Goal: Task Accomplishment & Management: Use online tool/utility

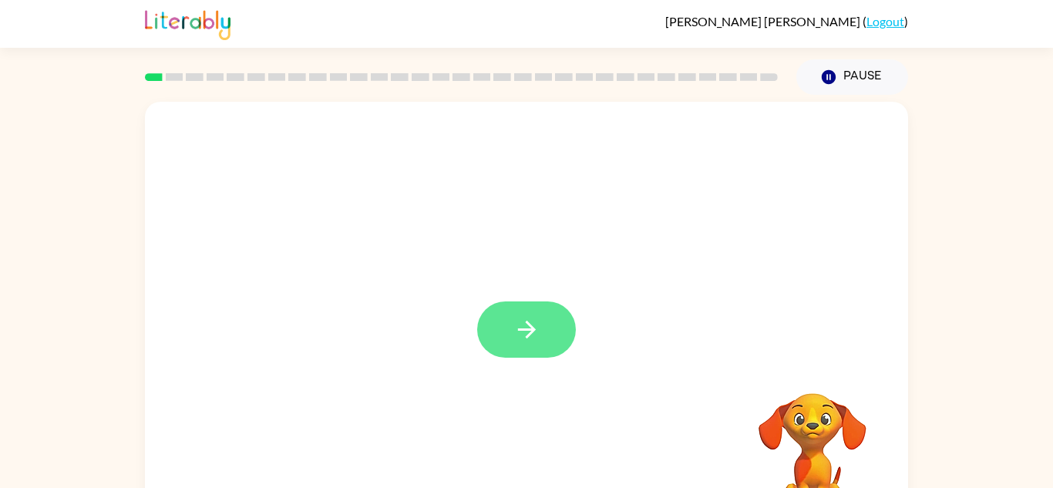
click at [530, 338] on icon "button" at bounding box center [526, 329] width 27 height 27
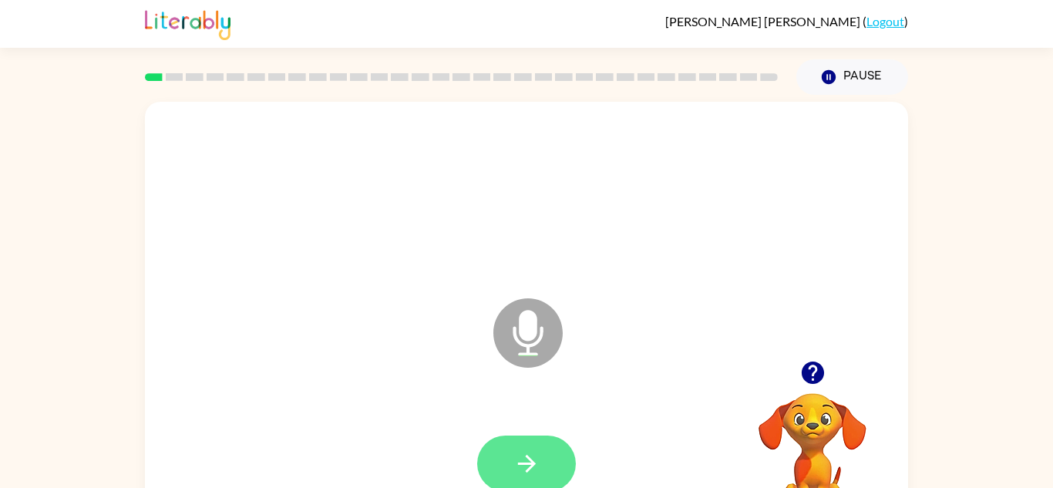
click at [540, 452] on button "button" at bounding box center [526, 464] width 99 height 56
click at [547, 466] on button "button" at bounding box center [526, 464] width 99 height 56
click at [551, 470] on button "button" at bounding box center [526, 464] width 99 height 56
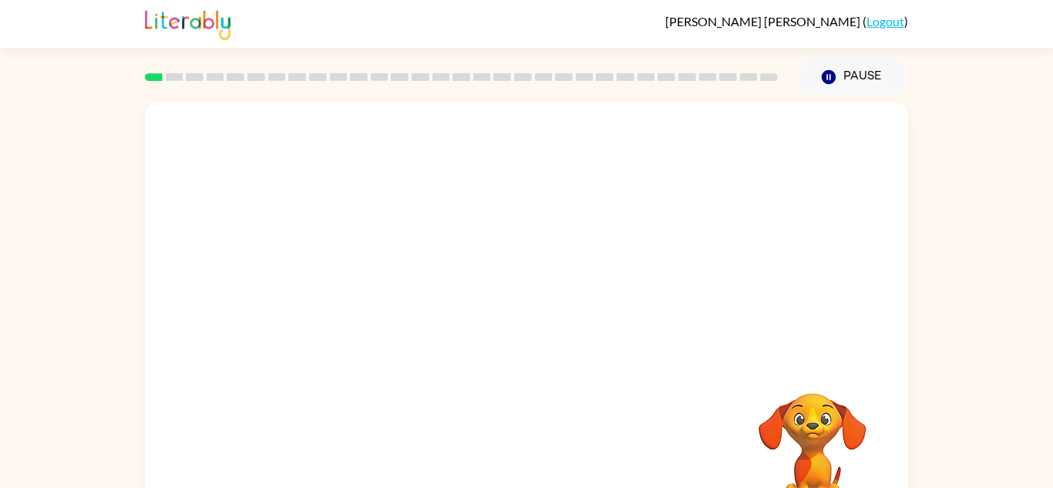
click at [543, 432] on div at bounding box center [526, 464] width 732 height 126
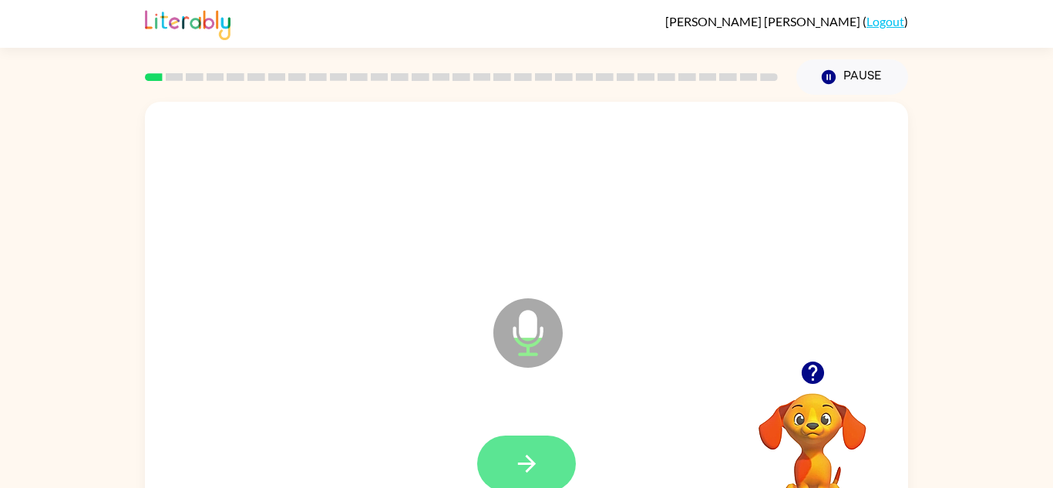
click at [530, 442] on button "button" at bounding box center [526, 464] width 99 height 56
click at [530, 443] on button "button" at bounding box center [526, 464] width 99 height 56
click at [528, 446] on button "button" at bounding box center [526, 464] width 99 height 56
click at [529, 454] on icon "button" at bounding box center [526, 463] width 27 height 27
click at [527, 463] on icon "button" at bounding box center [526, 464] width 18 height 18
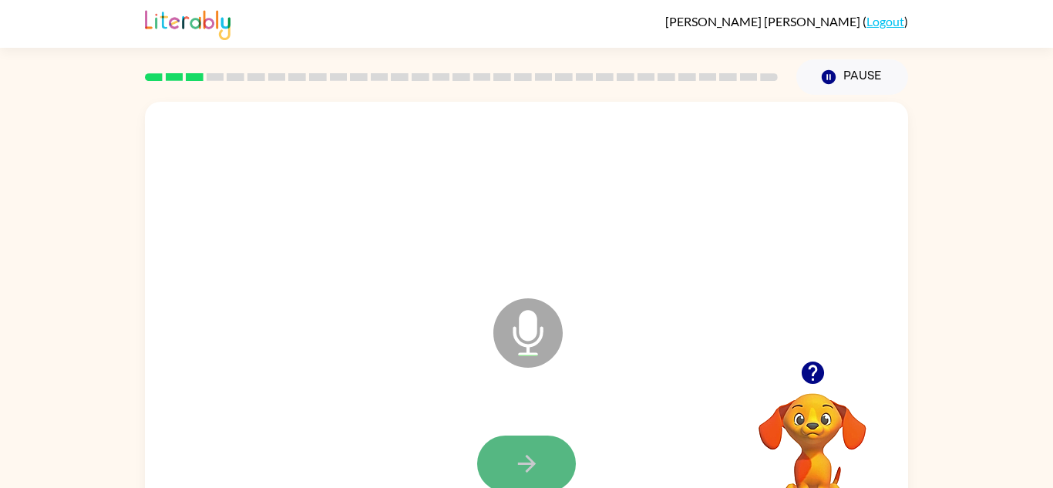
click at [527, 463] on icon "button" at bounding box center [526, 464] width 18 height 18
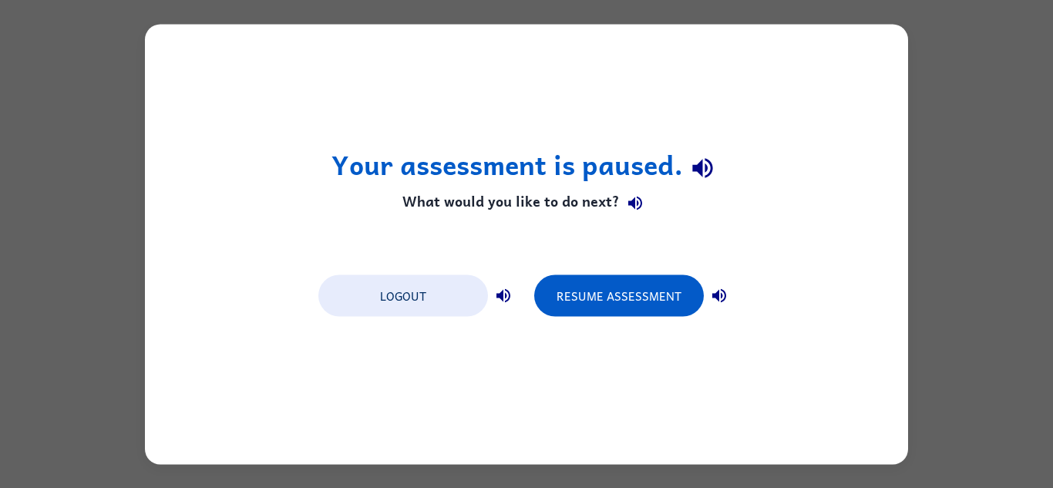
click at [631, 273] on div "Resume Assessment" at bounding box center [634, 294] width 200 height 43
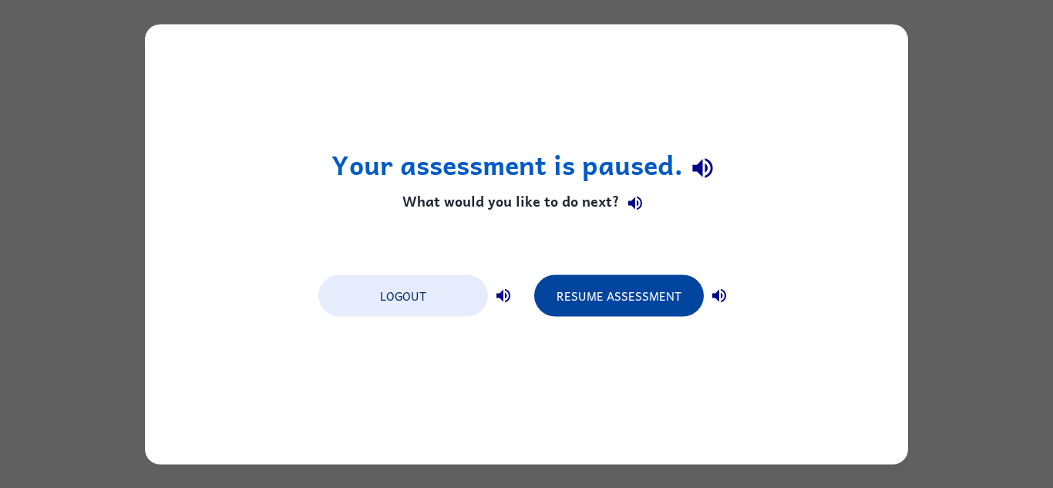
click at [630, 281] on button "Resume Assessment" at bounding box center [619, 295] width 170 height 42
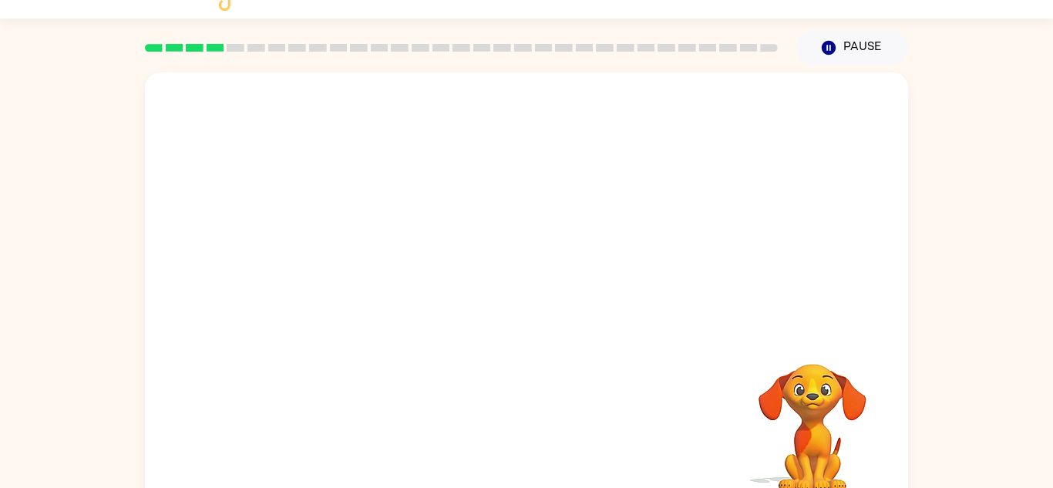
scroll to position [54, 0]
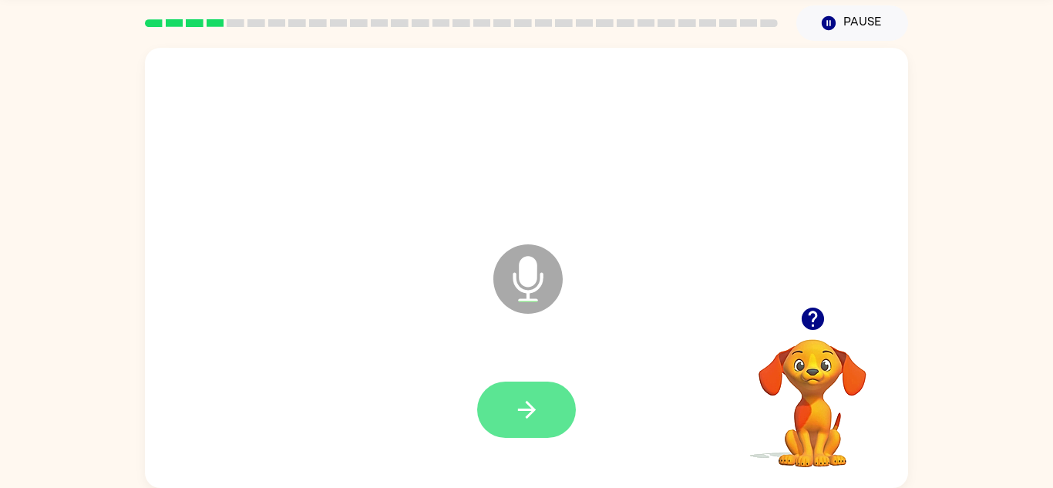
click at [546, 421] on button "button" at bounding box center [526, 410] width 99 height 56
click at [516, 392] on button "button" at bounding box center [526, 410] width 99 height 56
click at [515, 388] on button "button" at bounding box center [526, 410] width 99 height 56
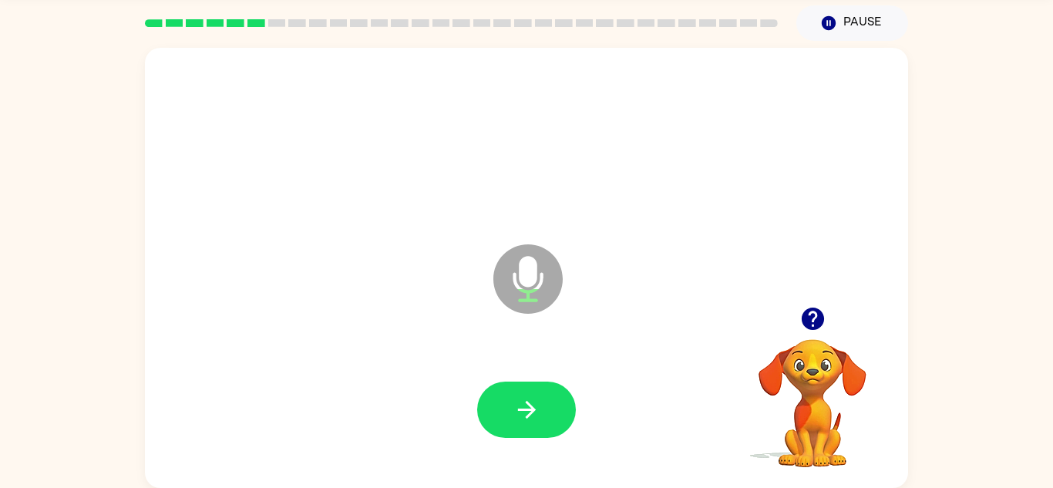
click at [530, 405] on icon "button" at bounding box center [526, 410] width 18 height 18
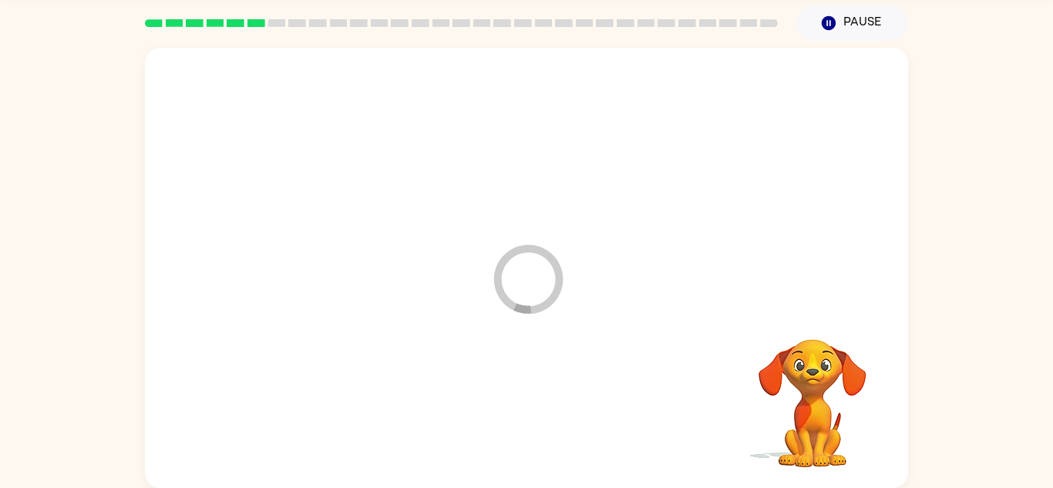
click at [530, 405] on div at bounding box center [526, 410] width 732 height 126
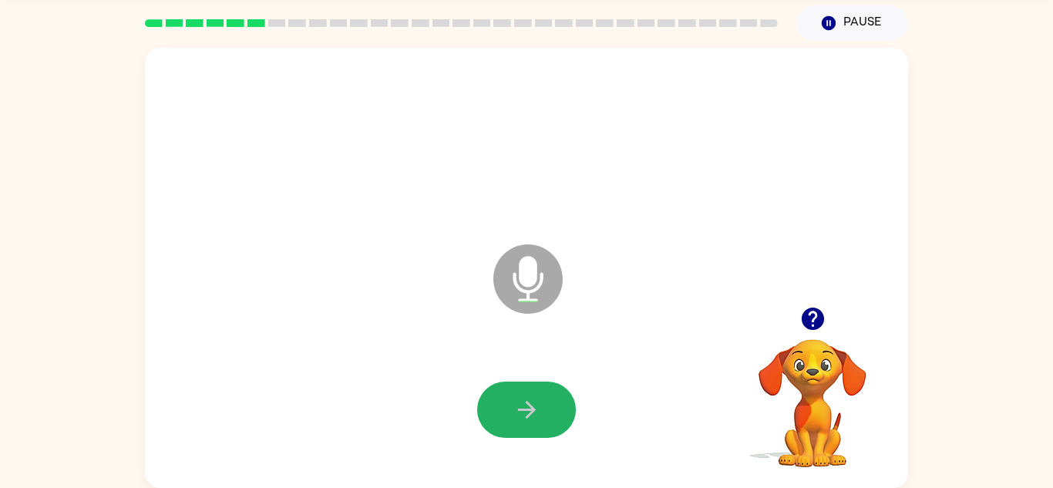
click at [530, 405] on icon "button" at bounding box center [526, 410] width 18 height 18
click at [814, 317] on icon "button" at bounding box center [812, 319] width 22 height 22
click at [545, 405] on button "button" at bounding box center [526, 410] width 99 height 56
click at [530, 405] on icon "button" at bounding box center [526, 410] width 18 height 18
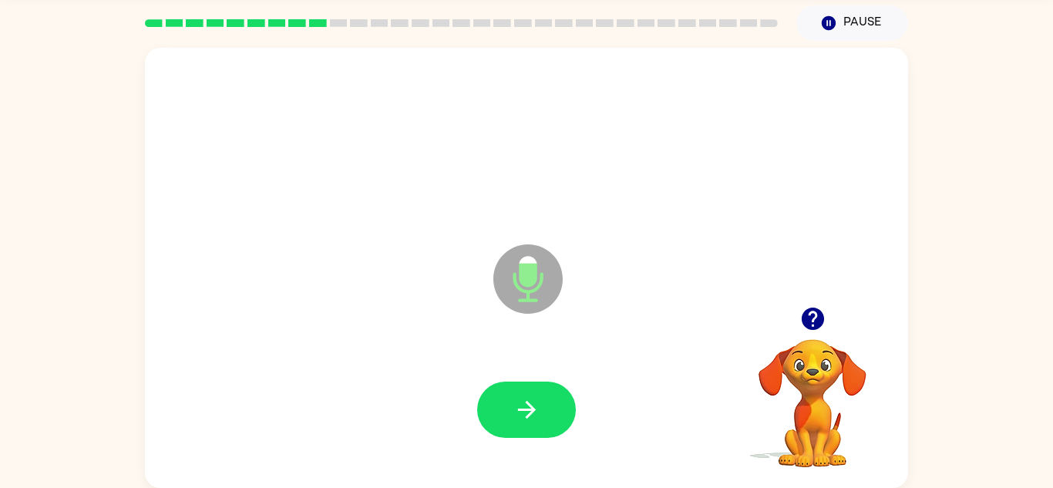
click at [530, 405] on icon "button" at bounding box center [526, 410] width 18 height 18
click at [815, 310] on icon "button" at bounding box center [812, 319] width 22 height 22
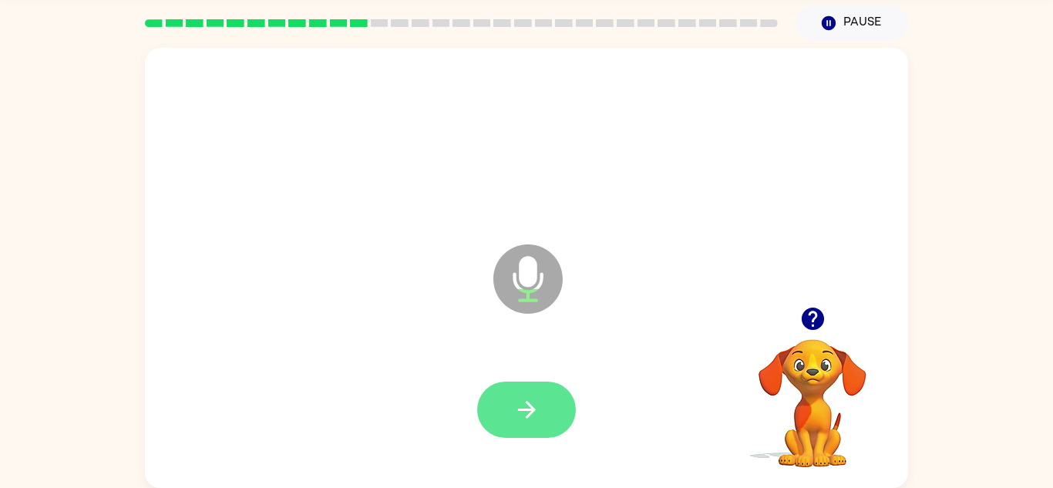
click at [530, 405] on icon "button" at bounding box center [526, 410] width 18 height 18
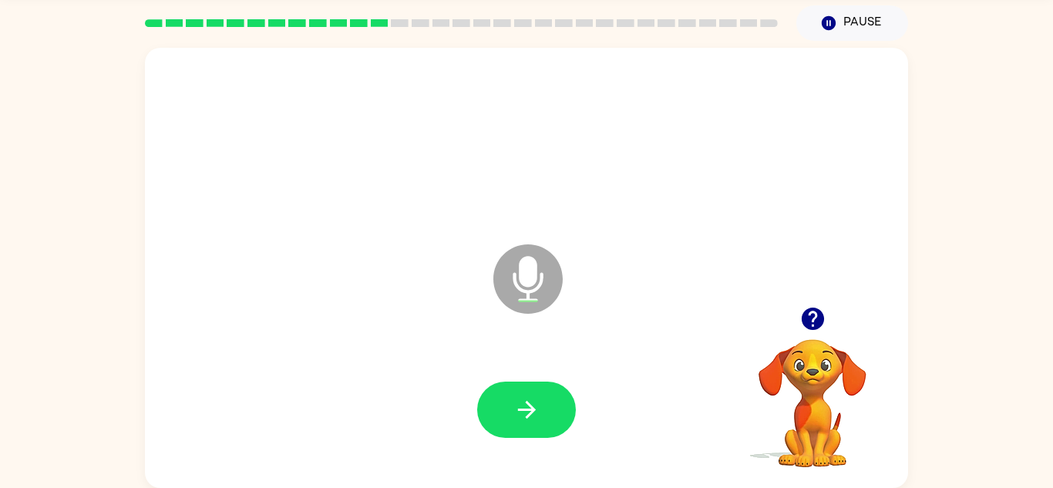
click at [805, 349] on video "Your browser must support playing .mp4 files to use Literably. Please try using…" at bounding box center [812, 392] width 154 height 154
click at [827, 292] on div "Microphone The Microphone is here when it is your turn to talk" at bounding box center [526, 268] width 763 height 440
click at [831, 305] on div at bounding box center [812, 318] width 154 height 39
click at [820, 307] on icon "button" at bounding box center [812, 318] width 27 height 27
click at [530, 405] on icon "button" at bounding box center [526, 410] width 18 height 18
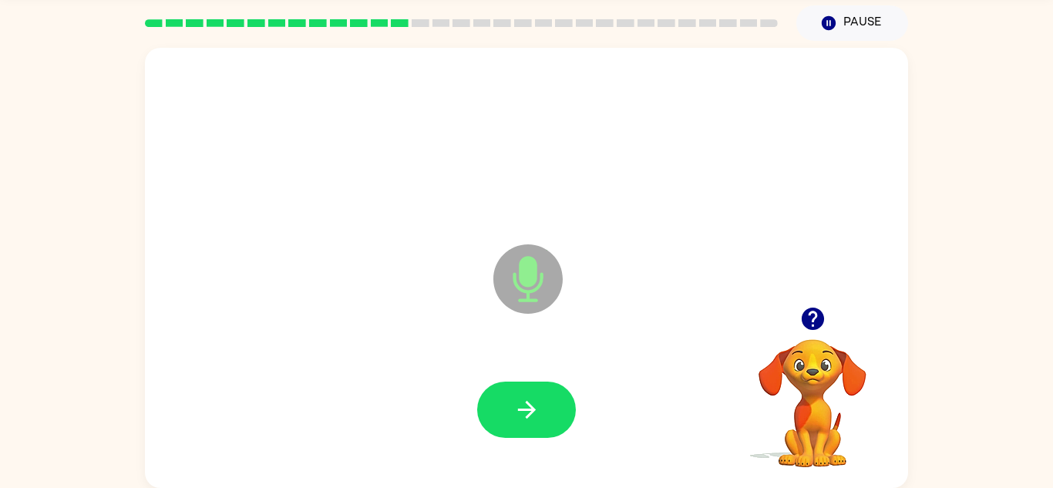
click at [530, 405] on icon "button" at bounding box center [526, 410] width 18 height 18
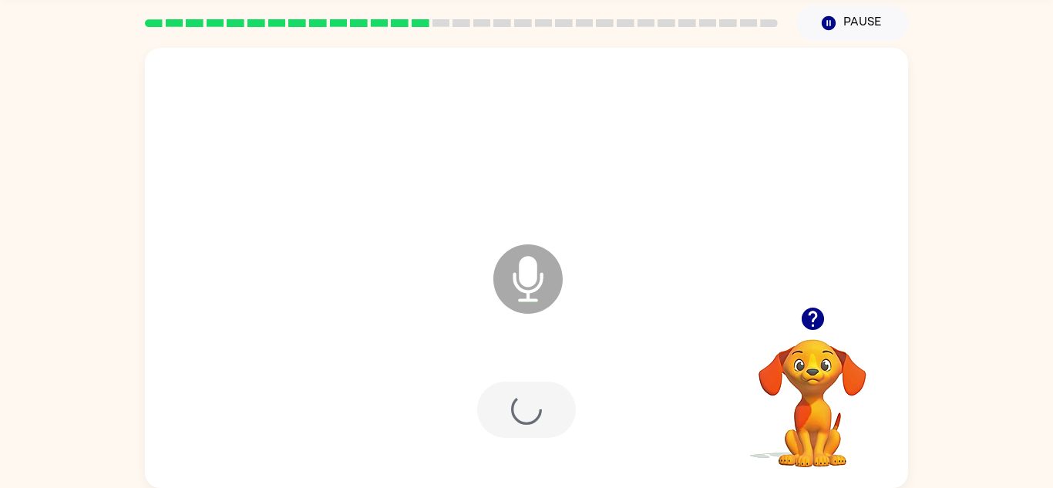
click at [530, 405] on div at bounding box center [526, 410] width 99 height 56
click at [530, 405] on icon "button" at bounding box center [526, 410] width 18 height 18
click at [530, 405] on div at bounding box center [526, 410] width 99 height 56
click at [530, 405] on icon "button" at bounding box center [526, 410] width 18 height 18
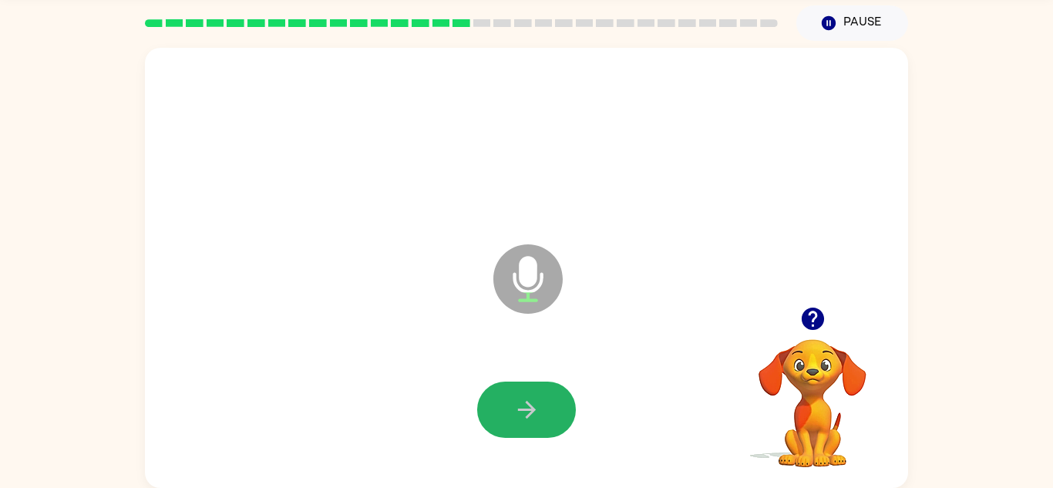
click at [530, 405] on icon "button" at bounding box center [526, 410] width 18 height 18
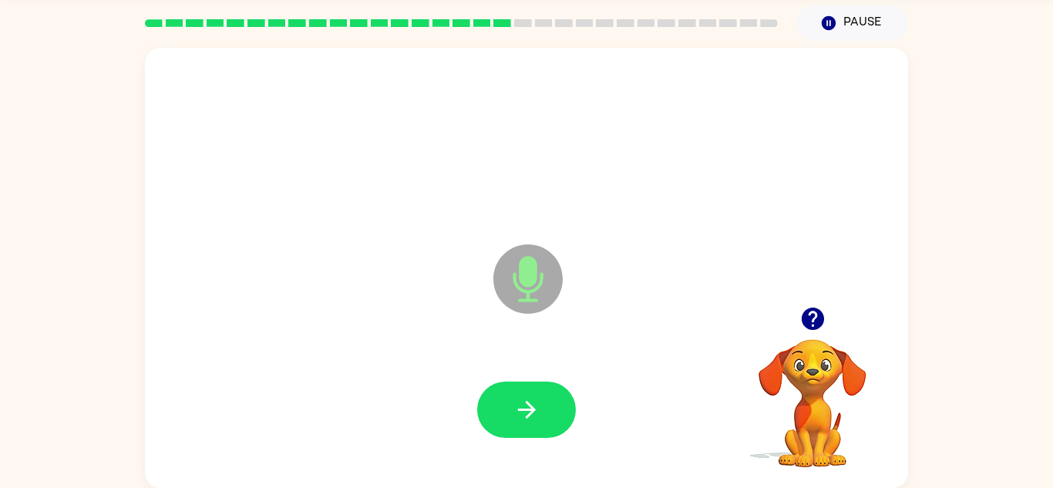
click at [530, 405] on icon "button" at bounding box center [526, 410] width 18 height 18
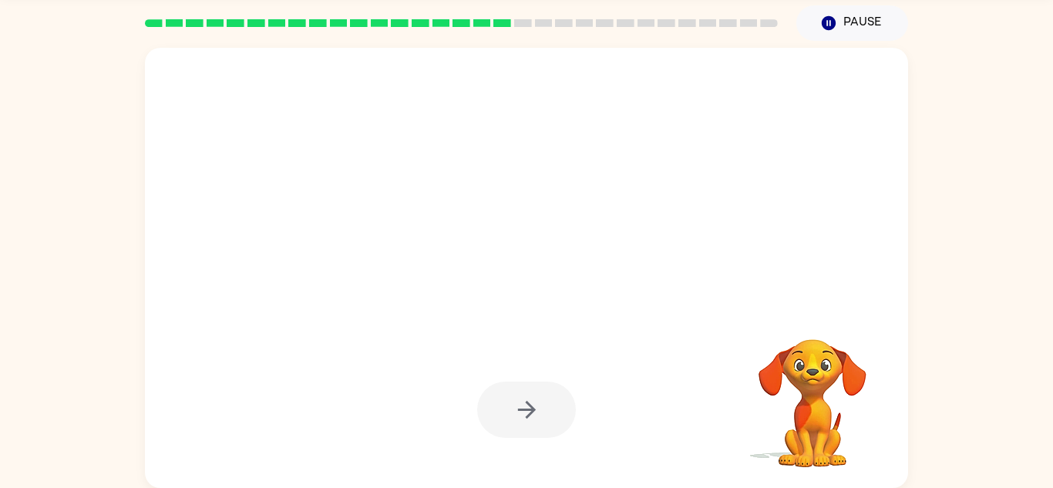
click at [530, 405] on div at bounding box center [526, 410] width 99 height 56
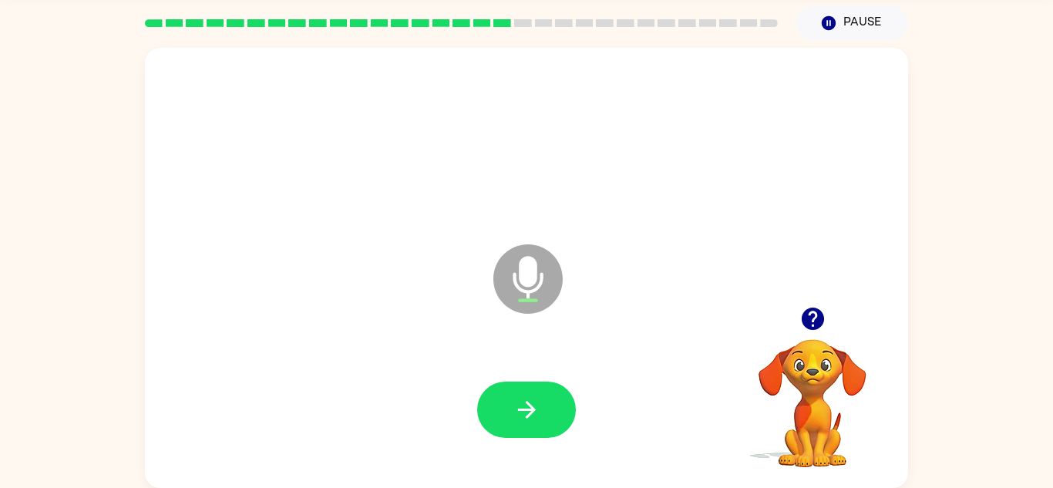
click at [811, 315] on icon "button" at bounding box center [812, 319] width 22 height 22
click at [487, 449] on div at bounding box center [526, 410] width 732 height 126
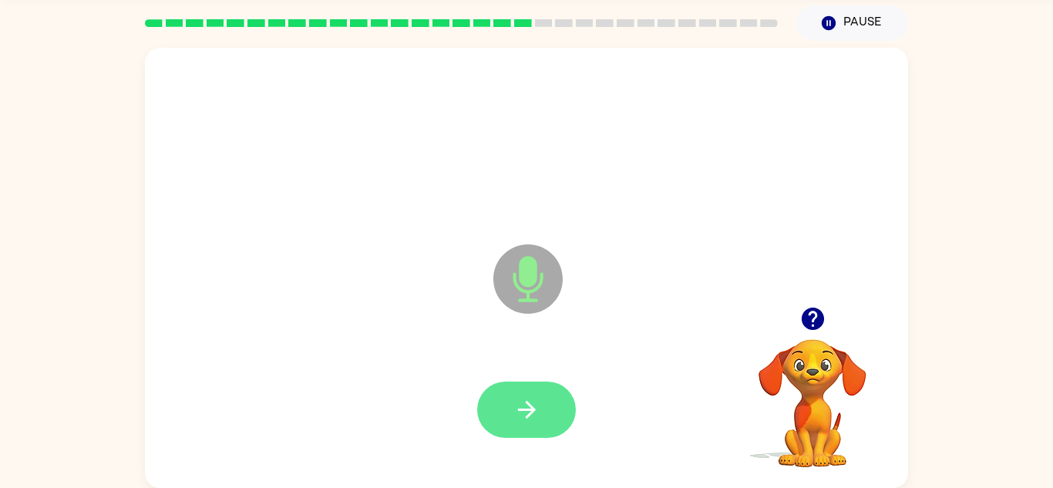
click at [547, 419] on button "button" at bounding box center [526, 410] width 99 height 56
click at [544, 412] on button "button" at bounding box center [526, 410] width 99 height 56
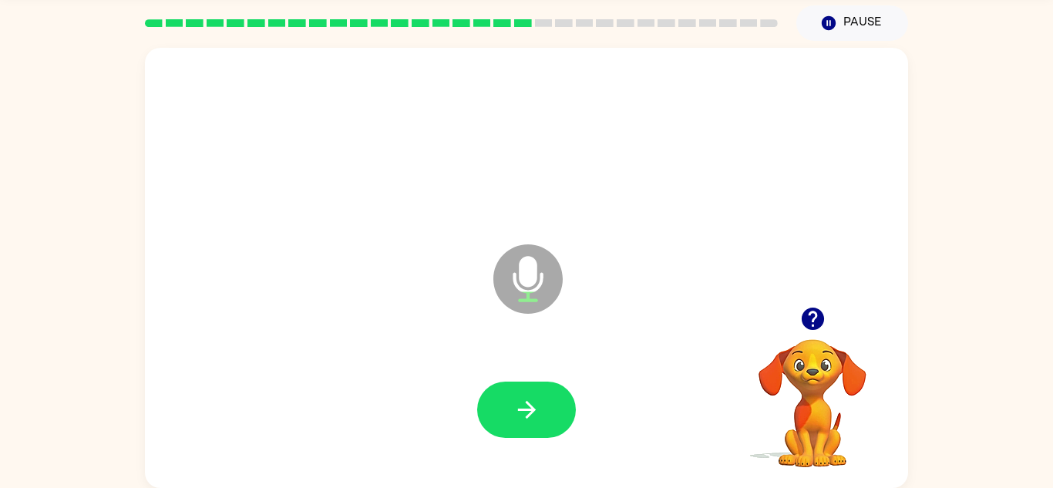
click at [824, 330] on icon "button" at bounding box center [812, 318] width 27 height 27
click at [794, 352] on video "Your browser must support playing .mp4 files to use Literably. Please try using…" at bounding box center [812, 392] width 154 height 154
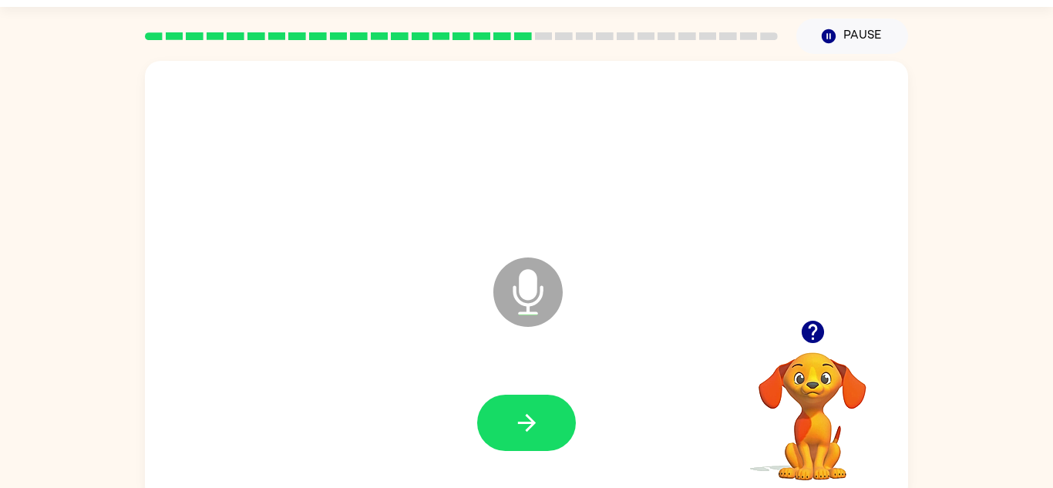
scroll to position [39, 0]
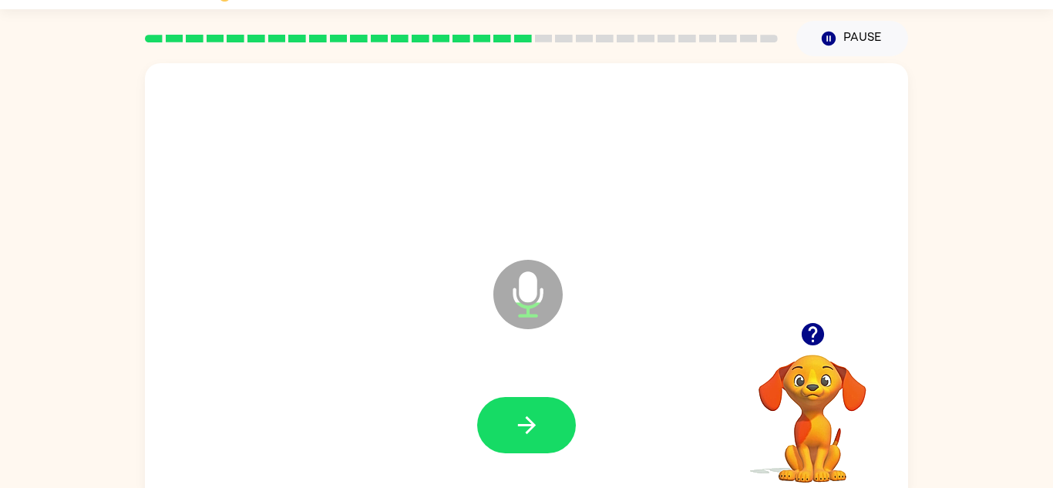
click at [803, 336] on icon "button" at bounding box center [812, 334] width 22 height 22
click at [510, 429] on button "button" at bounding box center [526, 425] width 99 height 56
click at [815, 346] on icon "button" at bounding box center [812, 334] width 27 height 27
click at [547, 421] on button "button" at bounding box center [526, 425] width 99 height 56
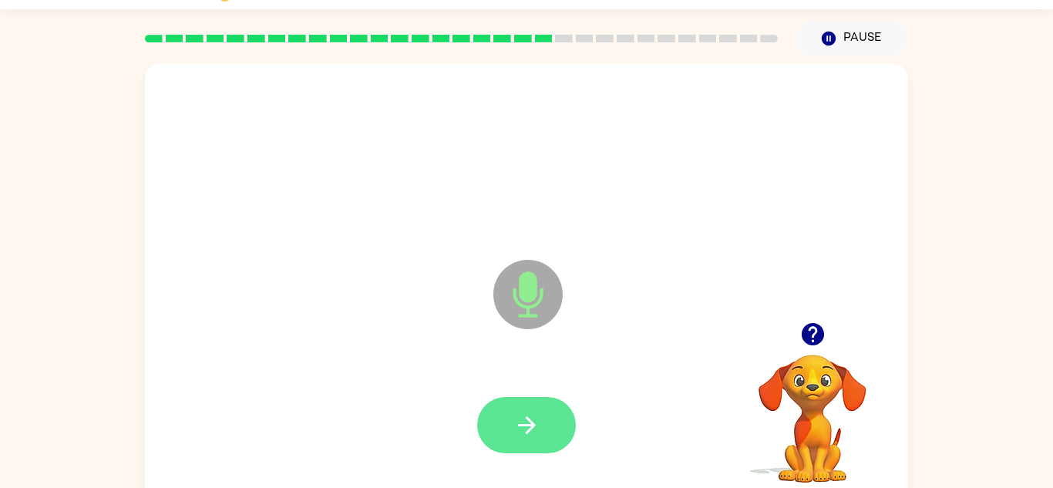
click at [531, 442] on button "button" at bounding box center [526, 425] width 99 height 56
click at [546, 405] on button "button" at bounding box center [526, 425] width 99 height 56
click at [522, 422] on icon "button" at bounding box center [526, 425] width 27 height 27
click at [521, 419] on icon "button" at bounding box center [526, 425] width 27 height 27
click at [530, 429] on icon "button" at bounding box center [526, 425] width 18 height 18
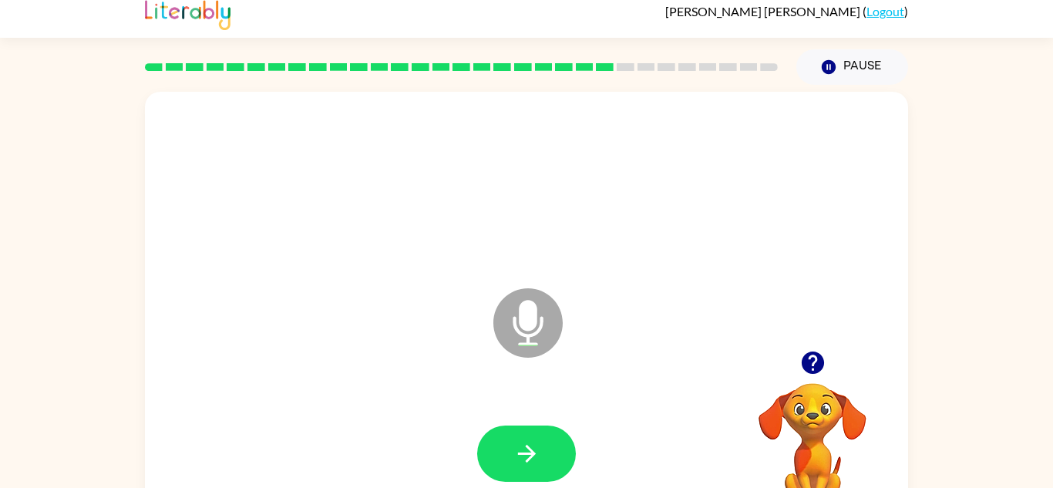
scroll to position [9, 0]
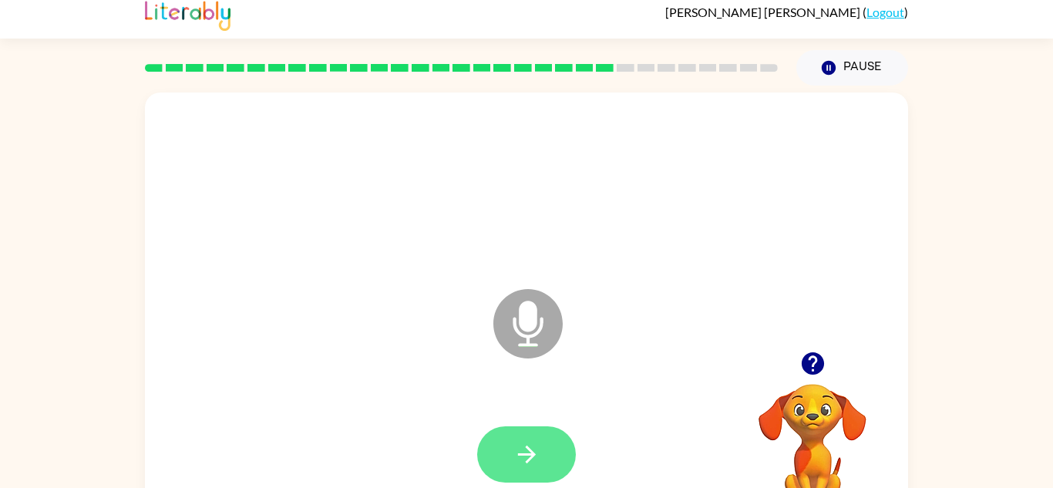
click at [540, 444] on button "button" at bounding box center [526, 454] width 99 height 56
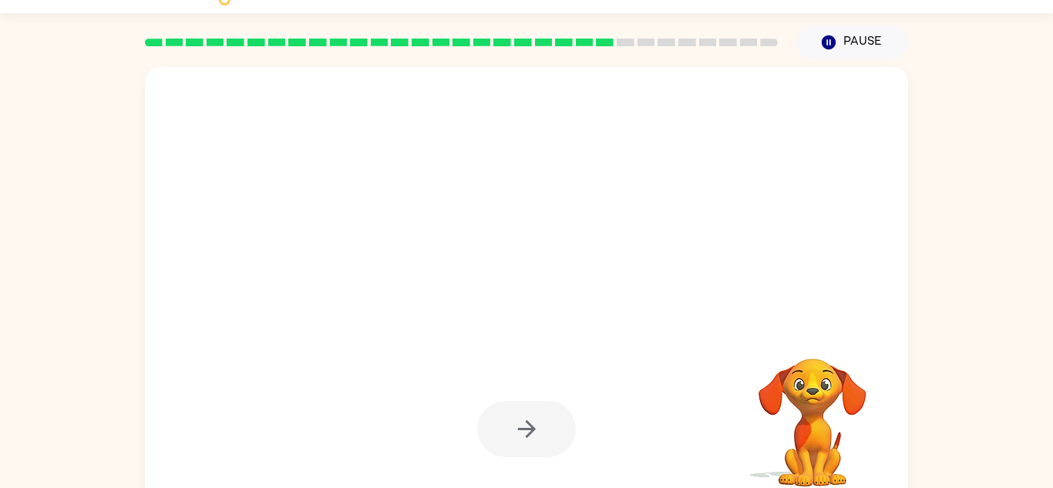
scroll to position [54, 0]
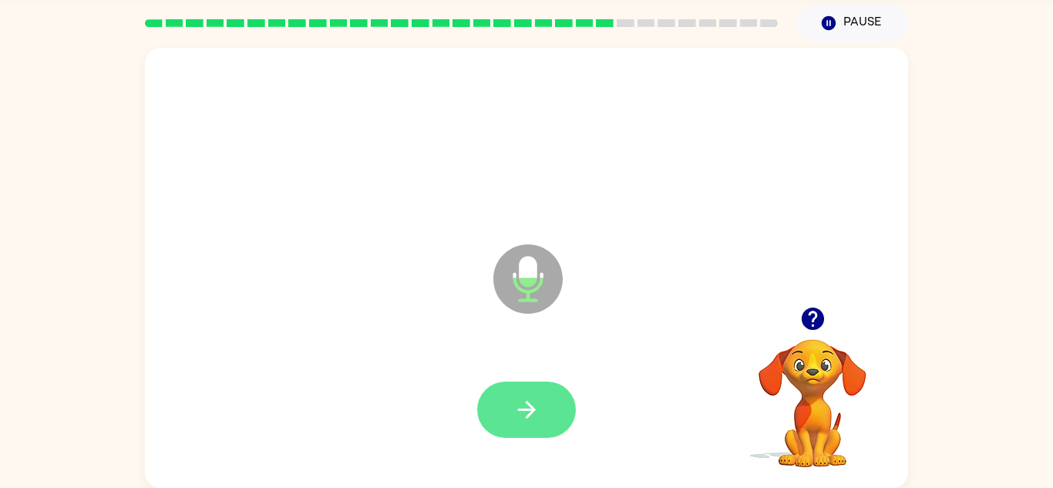
click at [523, 423] on button "button" at bounding box center [526, 410] width 99 height 56
click at [528, 396] on icon "button" at bounding box center [526, 409] width 27 height 27
click at [561, 419] on button "button" at bounding box center [526, 410] width 99 height 56
click at [524, 423] on button "button" at bounding box center [526, 410] width 99 height 56
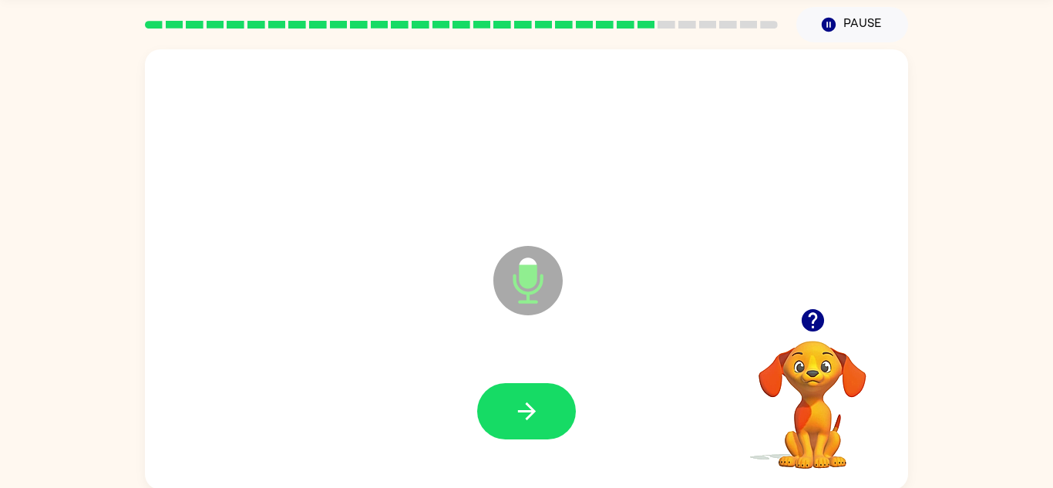
scroll to position [47, 0]
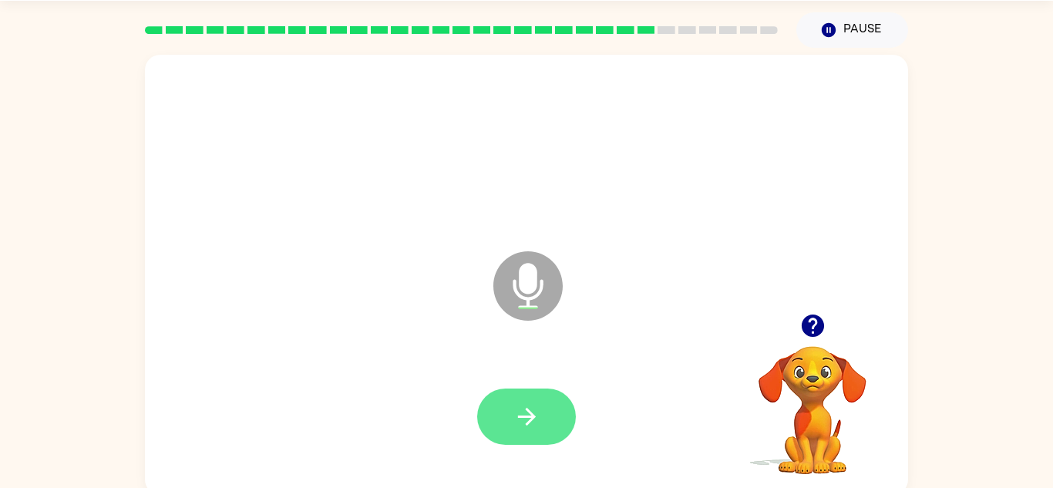
click at [515, 429] on icon "button" at bounding box center [526, 416] width 27 height 27
click at [552, 419] on button "button" at bounding box center [526, 417] width 99 height 56
click at [555, 396] on button "button" at bounding box center [526, 417] width 99 height 56
click at [548, 433] on button "button" at bounding box center [526, 417] width 99 height 56
click at [531, 437] on button "button" at bounding box center [526, 417] width 99 height 56
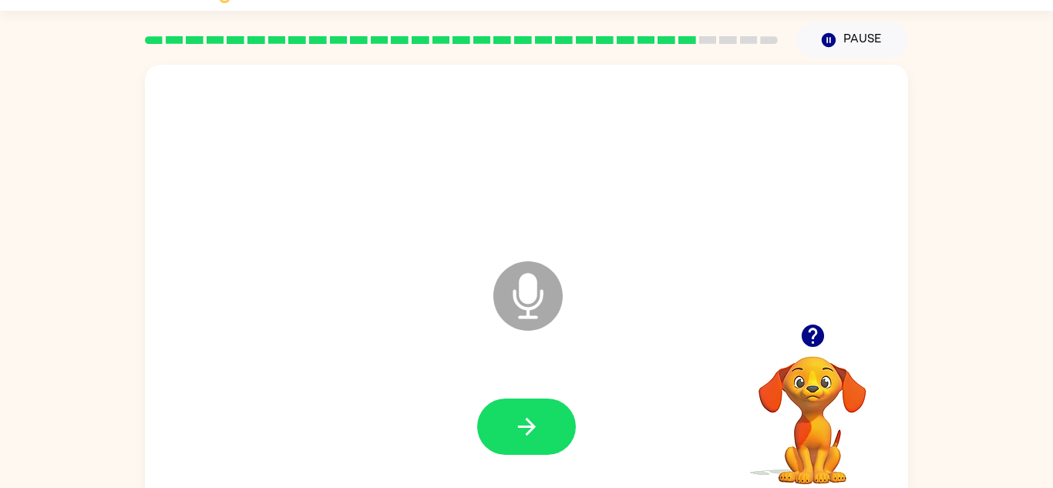
scroll to position [17, 0]
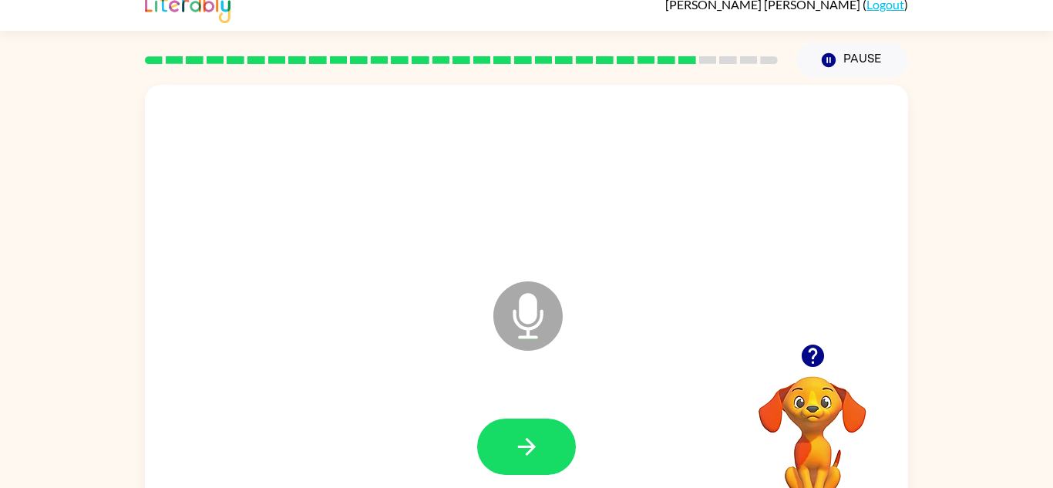
click at [811, 360] on icon "button" at bounding box center [812, 356] width 22 height 22
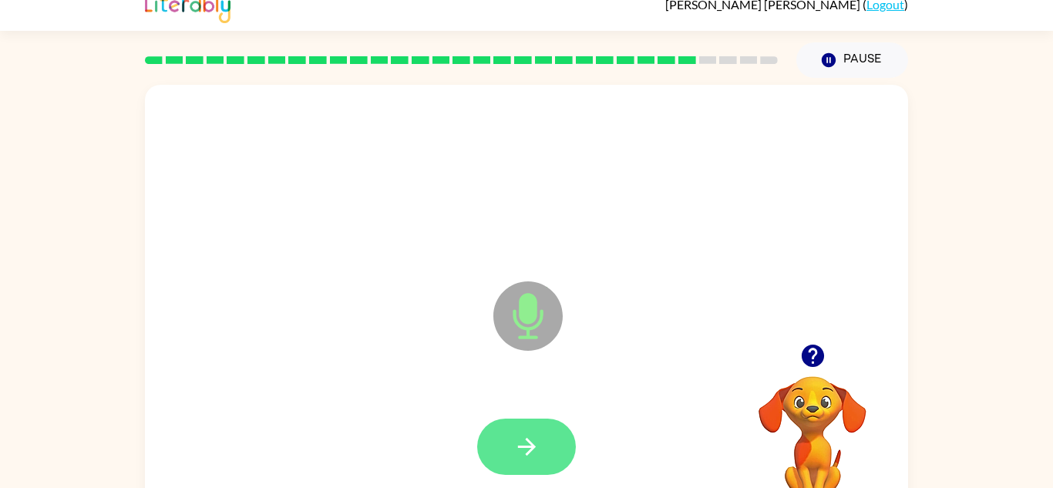
click at [516, 422] on button "button" at bounding box center [526, 447] width 99 height 56
click at [514, 429] on button "button" at bounding box center [526, 447] width 99 height 56
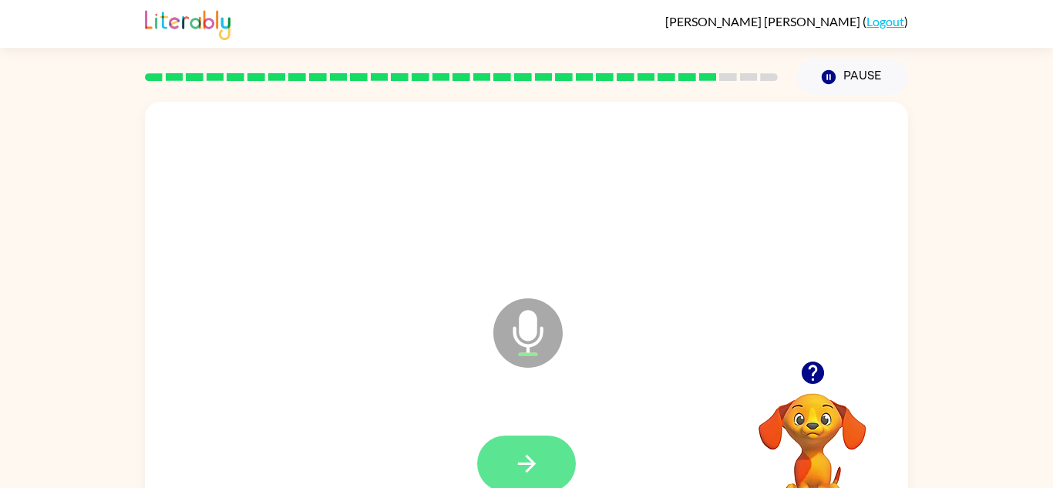
click at [536, 460] on icon "button" at bounding box center [526, 463] width 27 height 27
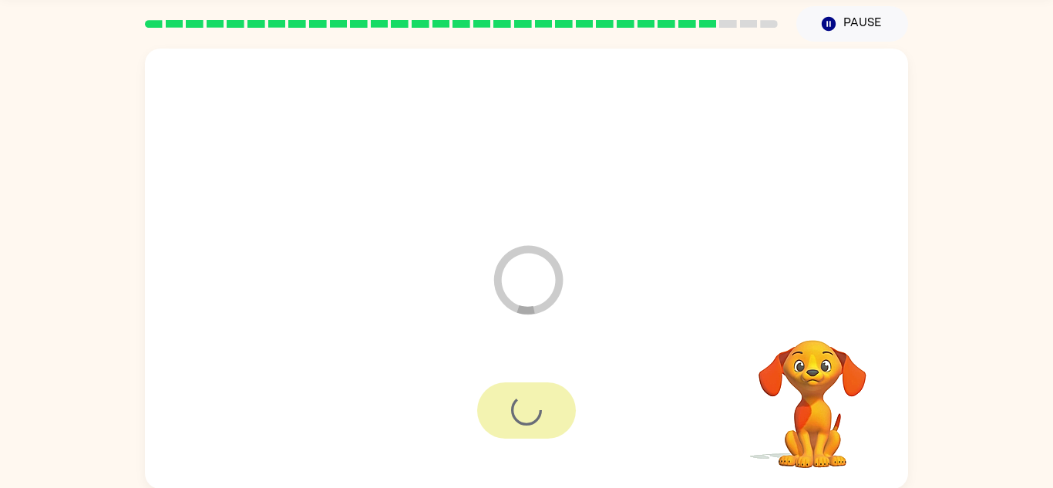
scroll to position [54, 0]
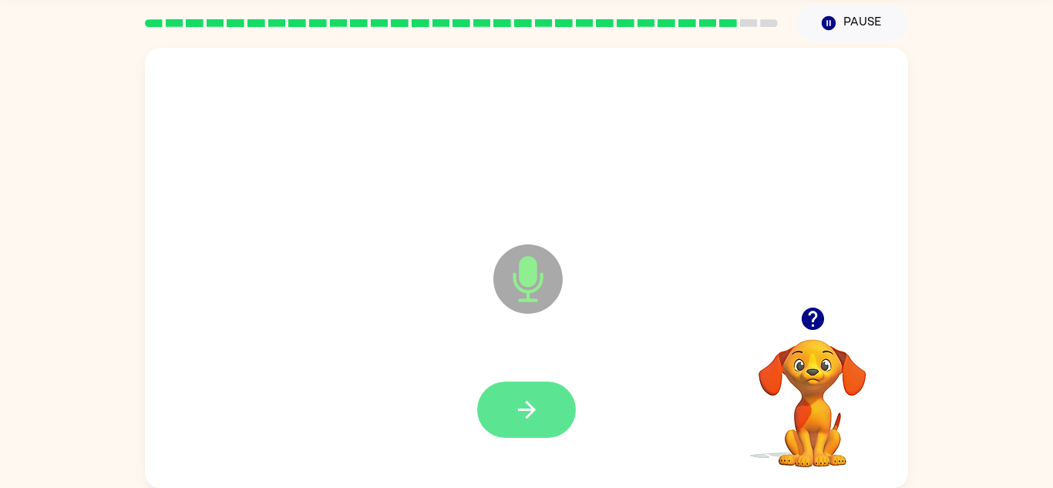
click at [530, 385] on button "button" at bounding box center [526, 410] width 99 height 56
click at [527, 412] on icon "button" at bounding box center [526, 409] width 27 height 27
click at [518, 414] on icon "button" at bounding box center [526, 409] width 27 height 27
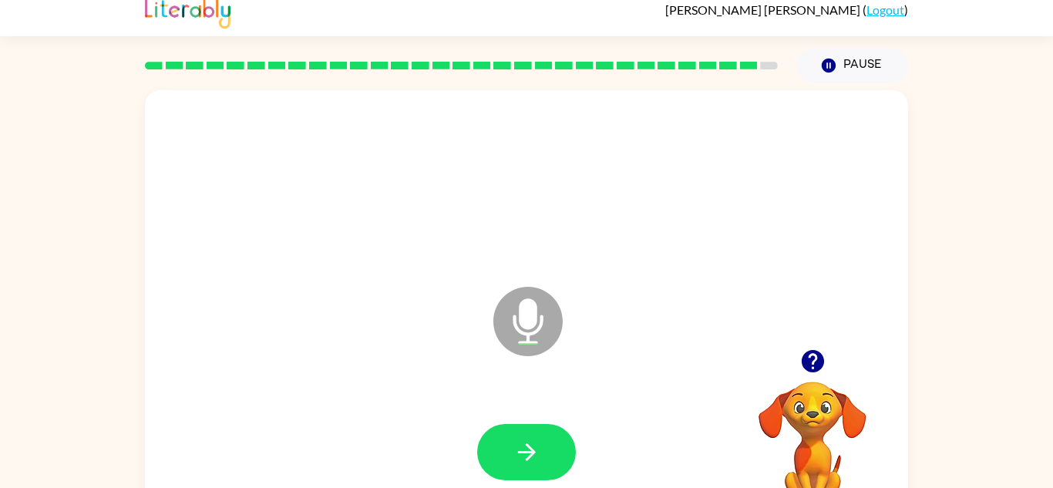
scroll to position [0, 0]
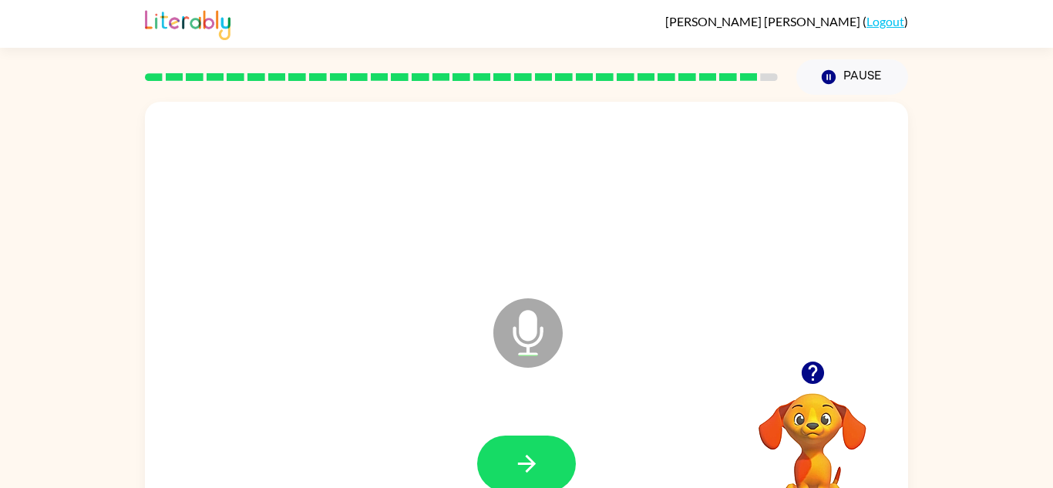
click at [809, 371] on icon "button" at bounding box center [812, 373] width 22 height 22
click at [819, 379] on icon "button" at bounding box center [812, 373] width 22 height 22
click at [823, 369] on icon "button" at bounding box center [812, 372] width 27 height 27
click at [526, 473] on icon "button" at bounding box center [526, 463] width 27 height 27
